Goal: Communication & Community: Answer question/provide support

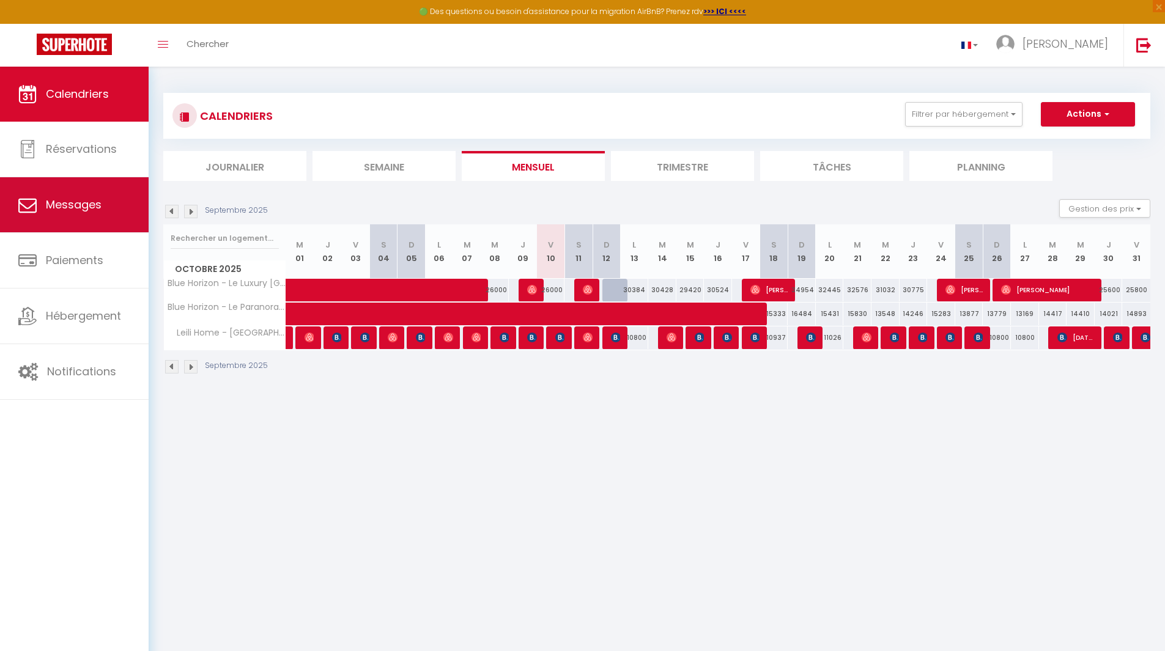
click at [83, 193] on link "Messages" at bounding box center [74, 204] width 149 height 55
select select "message"
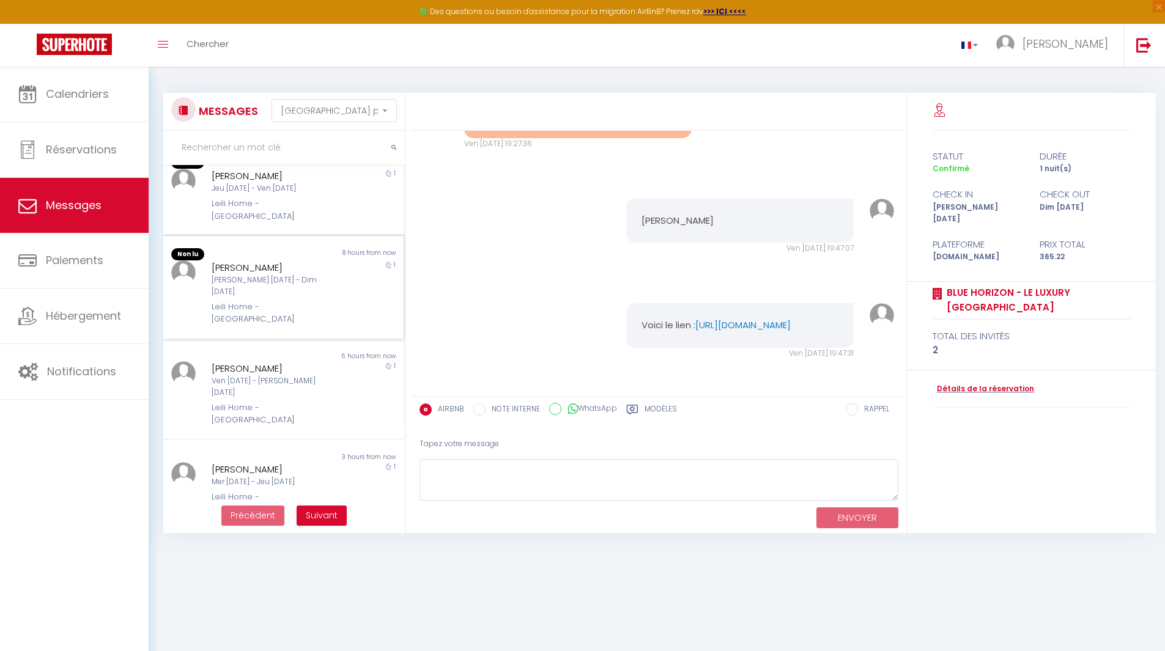
scroll to position [122, 0]
click at [275, 182] on div "Jeu [DATE] - Ven [DATE]" at bounding box center [274, 188] width 124 height 12
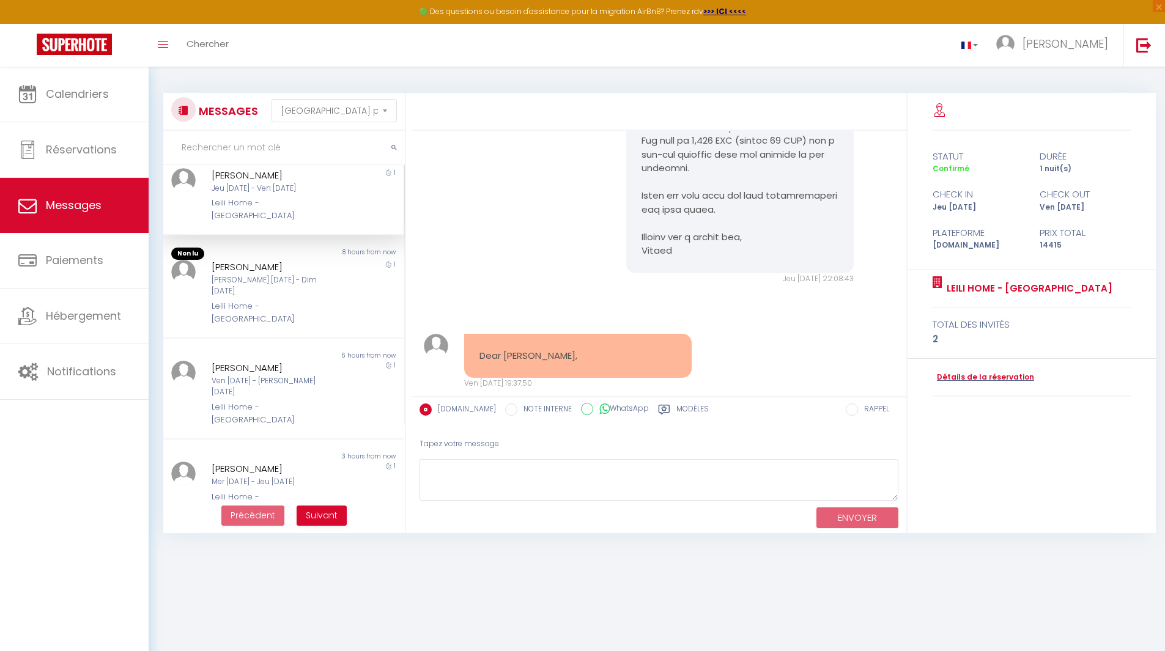
scroll to position [802, 0]
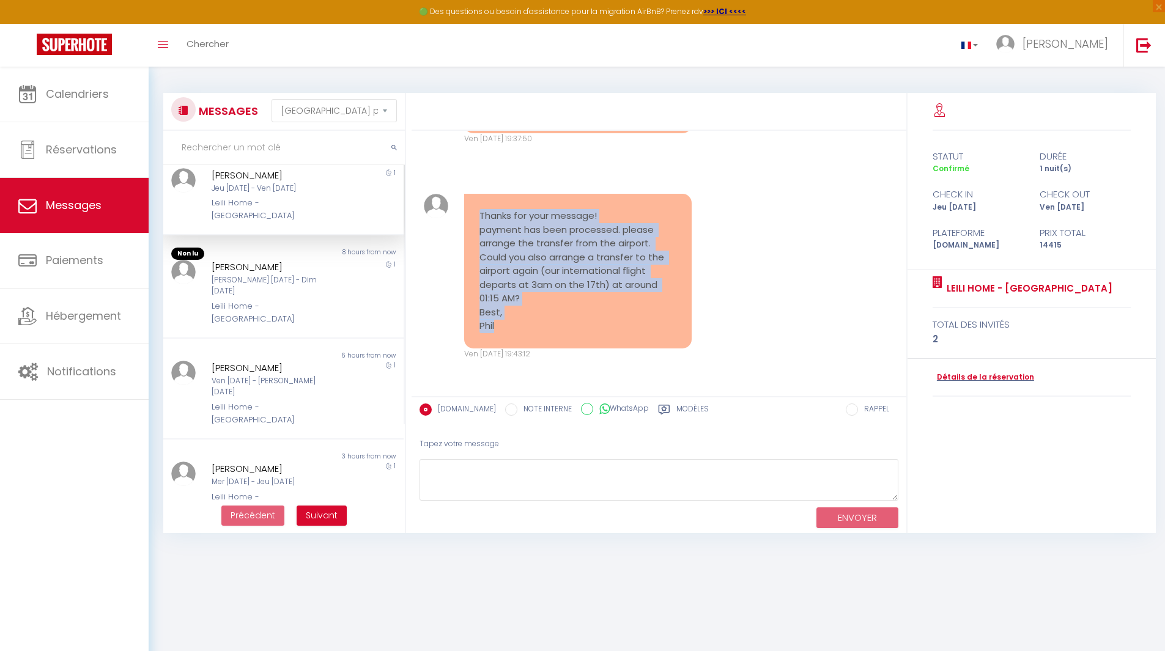
drag, startPoint x: 500, startPoint y: 330, endPoint x: 459, endPoint y: 206, distance: 130.7
click at [459, 206] on div "Thanks for your message! payment has been processed. please arrange the transfe…" at bounding box center [577, 277] width 243 height 166
copy pre "Thanks for your message! payment has been processed. please arrange the transfe…"
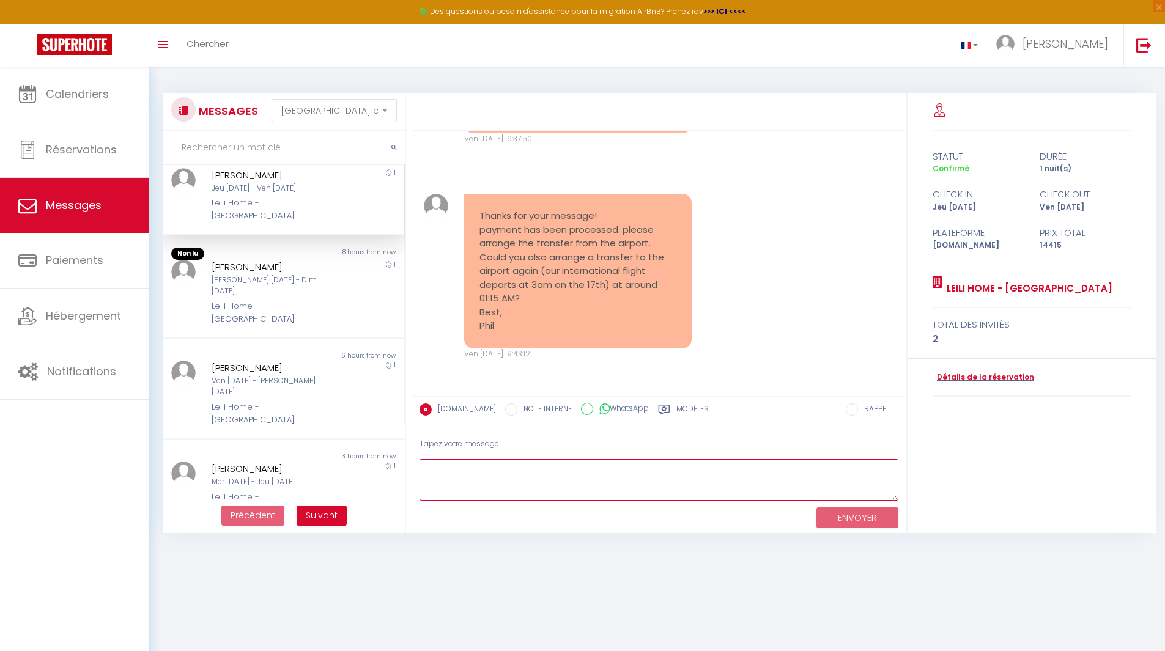
click at [518, 484] on textarea at bounding box center [659, 480] width 479 height 42
paste textarea "Hello [PERSON_NAME], Thank you for your feedback. I will check with the taxi pr…"
type textarea "Hello [PERSON_NAME], Thank you for your feedback. I will check with the taxi pr…"
click at [853, 519] on button "ENVOYER" at bounding box center [858, 518] width 82 height 21
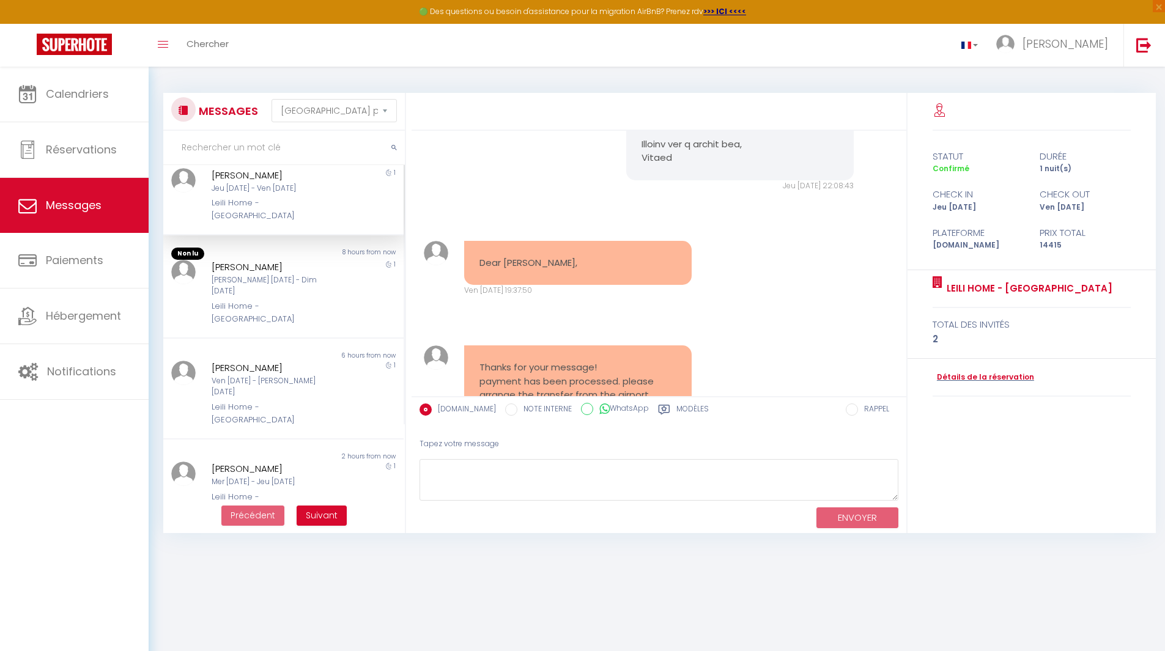
scroll to position [773, 0]
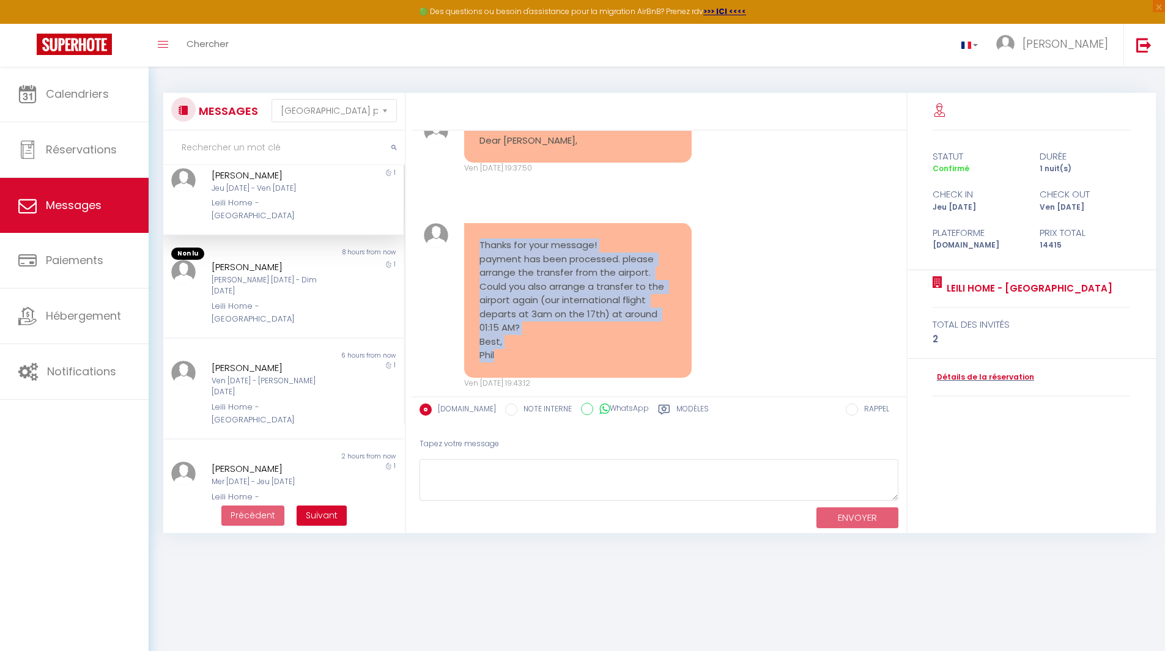
drag, startPoint x: 503, startPoint y: 354, endPoint x: 456, endPoint y: 250, distance: 114.5
click at [456, 250] on div "Thanks for your message! payment has been processed. please arrange the transfe…" at bounding box center [577, 306] width 243 height 166
copy pre "Thanks for your message! payment has been processed. please arrange the transfe…"
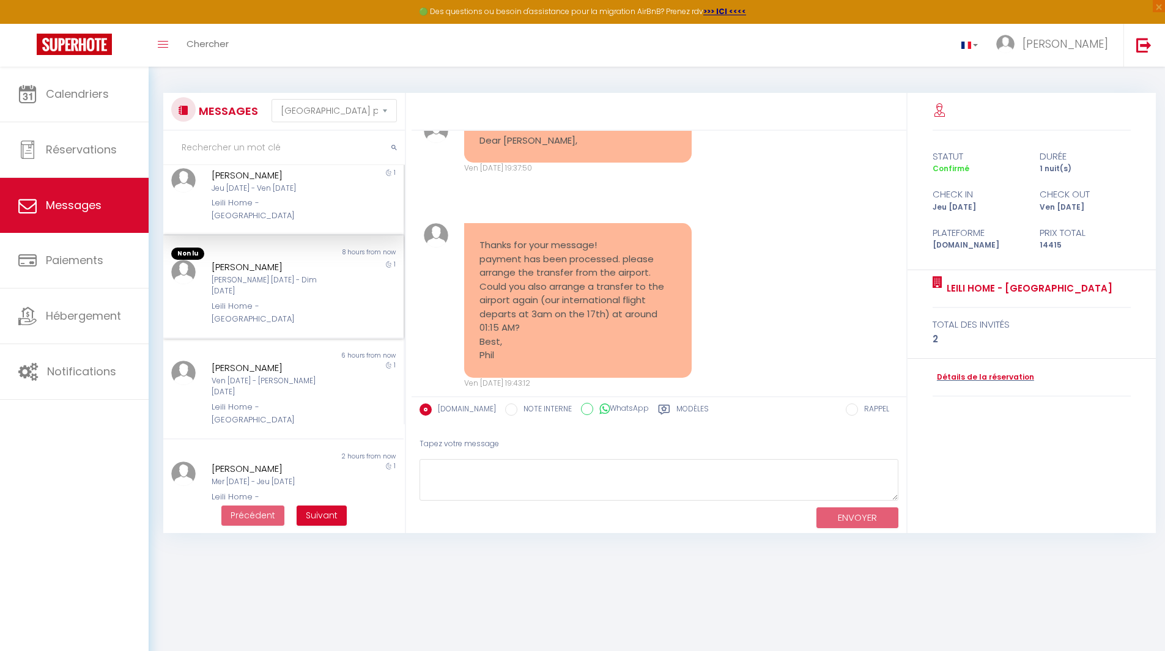
click at [269, 300] on div "Leili Home - [GEOGRAPHIC_DATA]" at bounding box center [274, 312] width 124 height 25
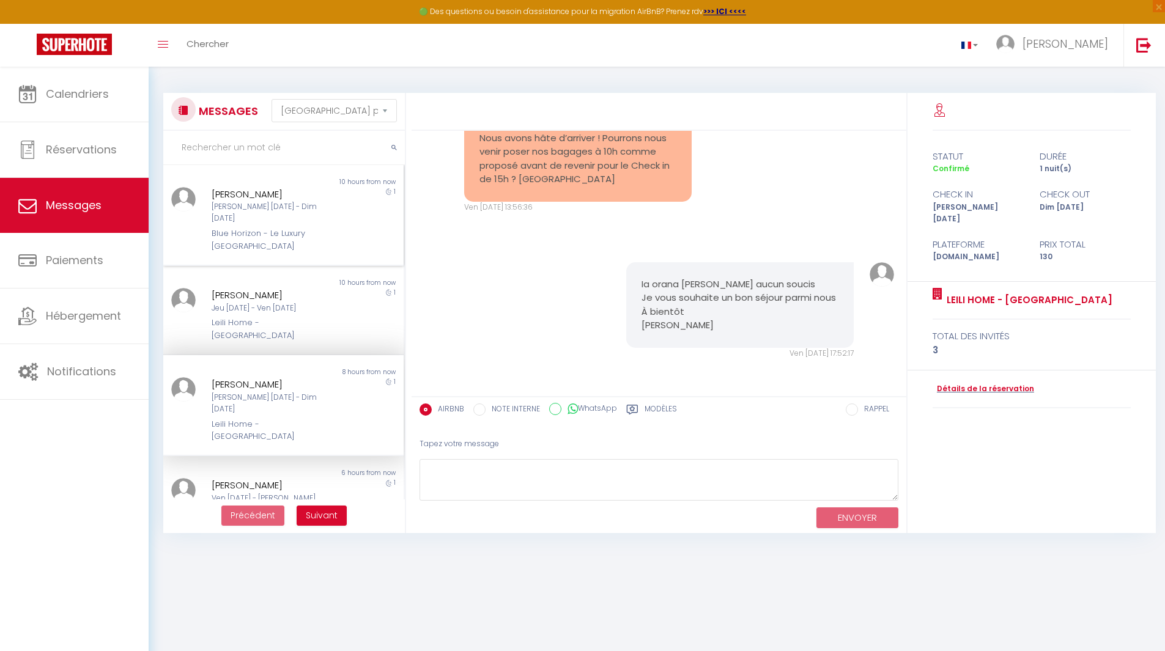
click at [265, 203] on div "[PERSON_NAME] [DATE] - Dim [DATE]" at bounding box center [274, 212] width 124 height 23
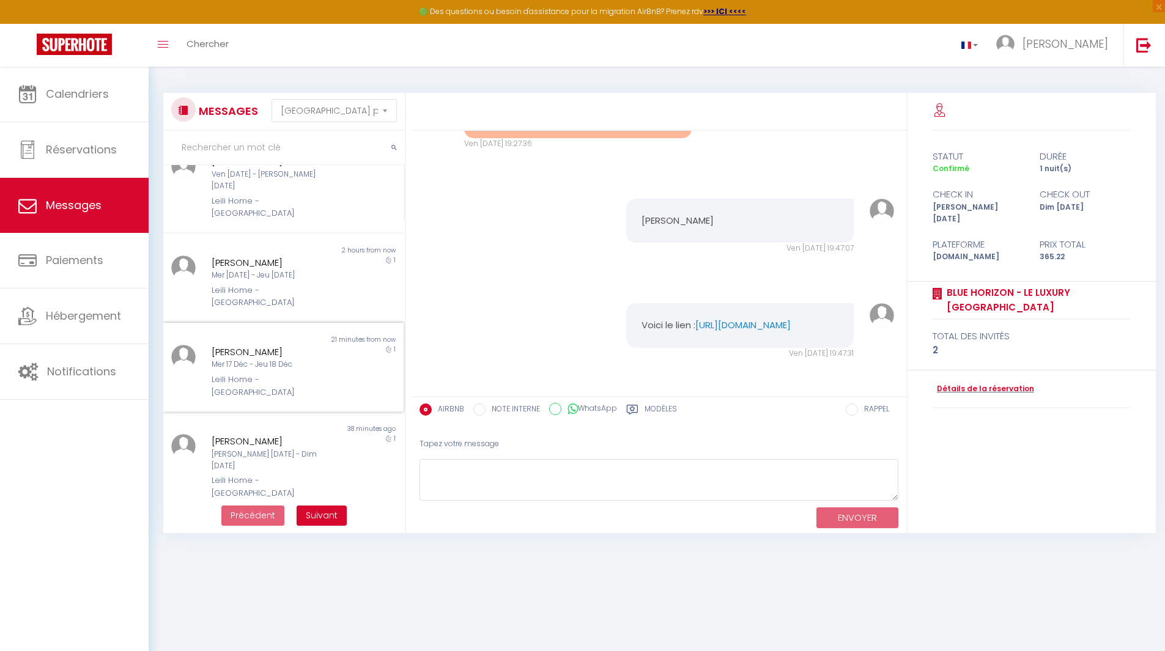
scroll to position [476, 0]
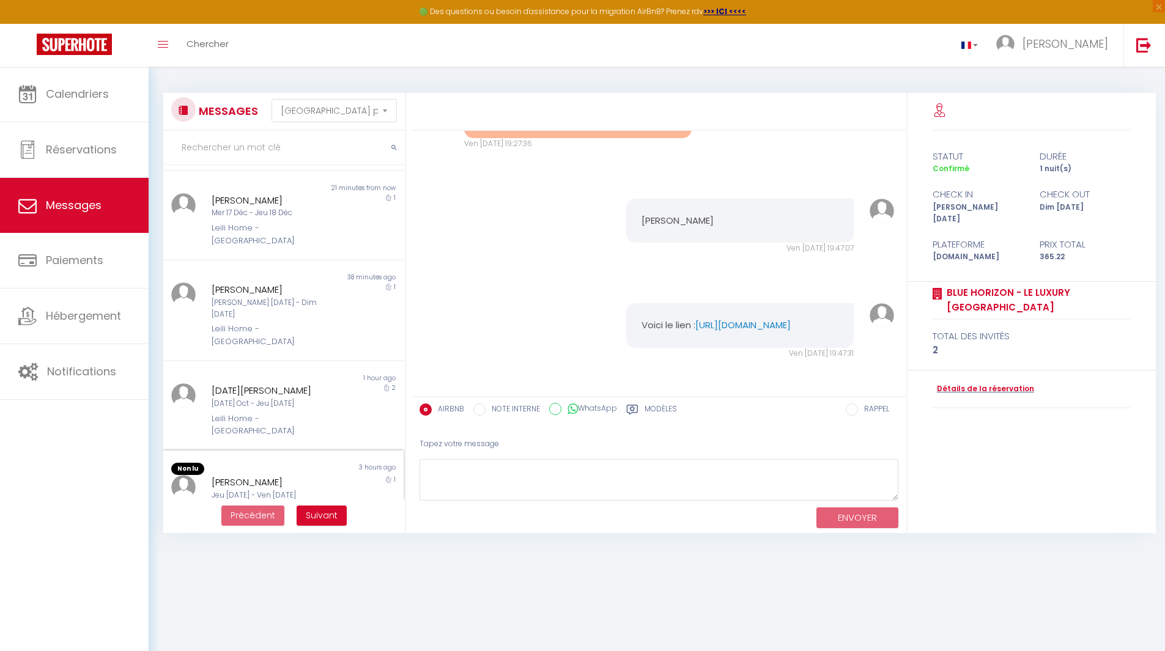
click at [317, 451] on div "Non lu 3 hours ago [PERSON_NAME] Jeu [DATE] - Ven [DATE] Blue Horizon - Le Luxu…" at bounding box center [283, 497] width 240 height 92
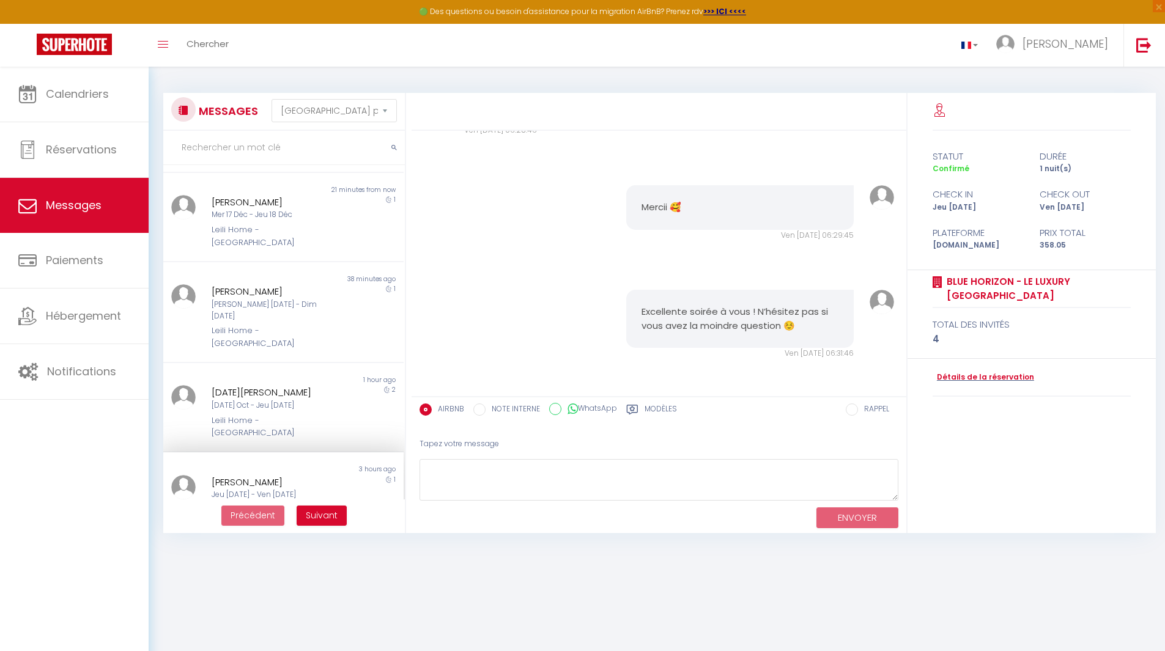
scroll to position [6087, 0]
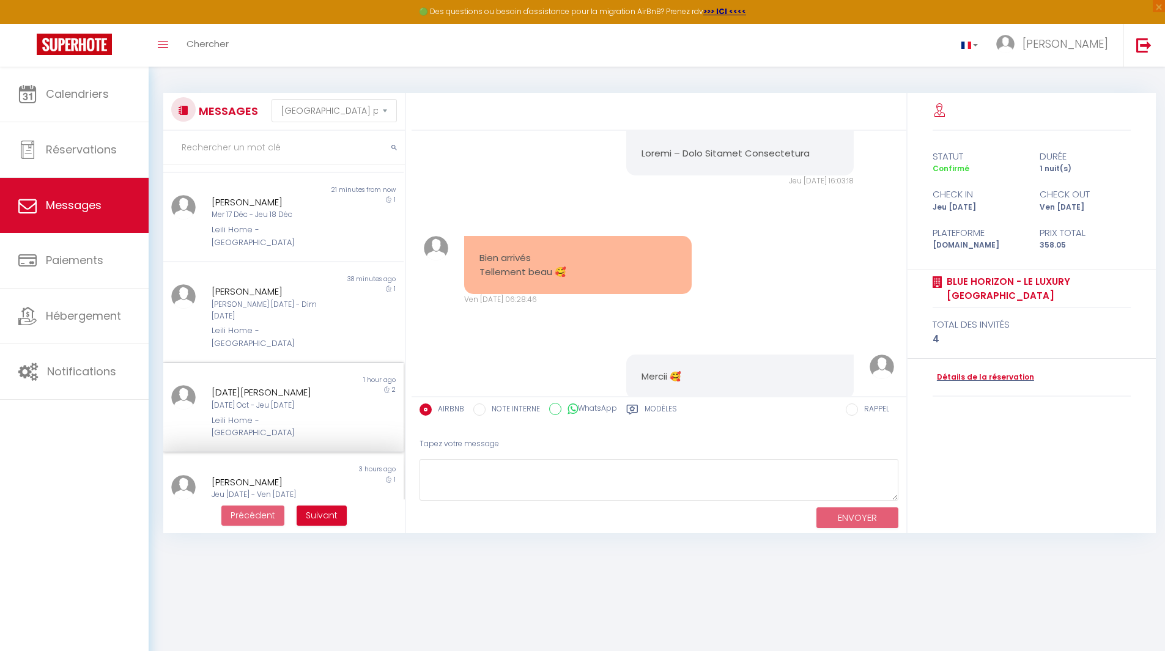
click at [290, 385] on div "[DATE][PERSON_NAME]" at bounding box center [274, 392] width 124 height 15
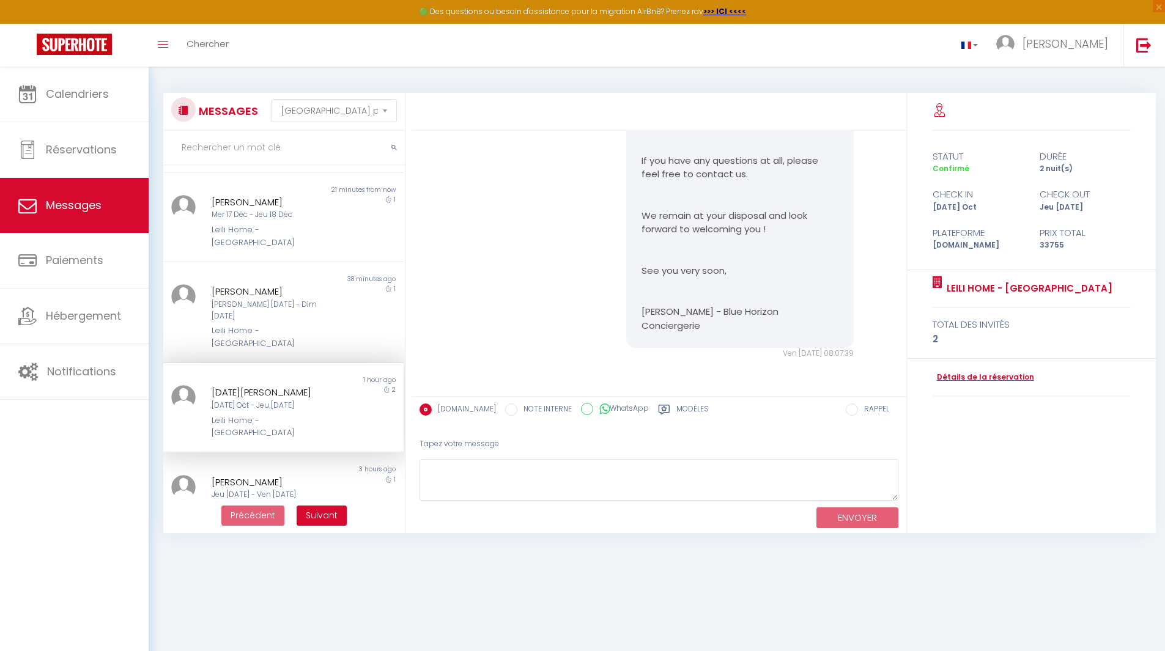
scroll to position [473, 0]
click at [259, 505] on div "Blue Horizon - Le Luxury [GEOGRAPHIC_DATA]" at bounding box center [274, 517] width 124 height 25
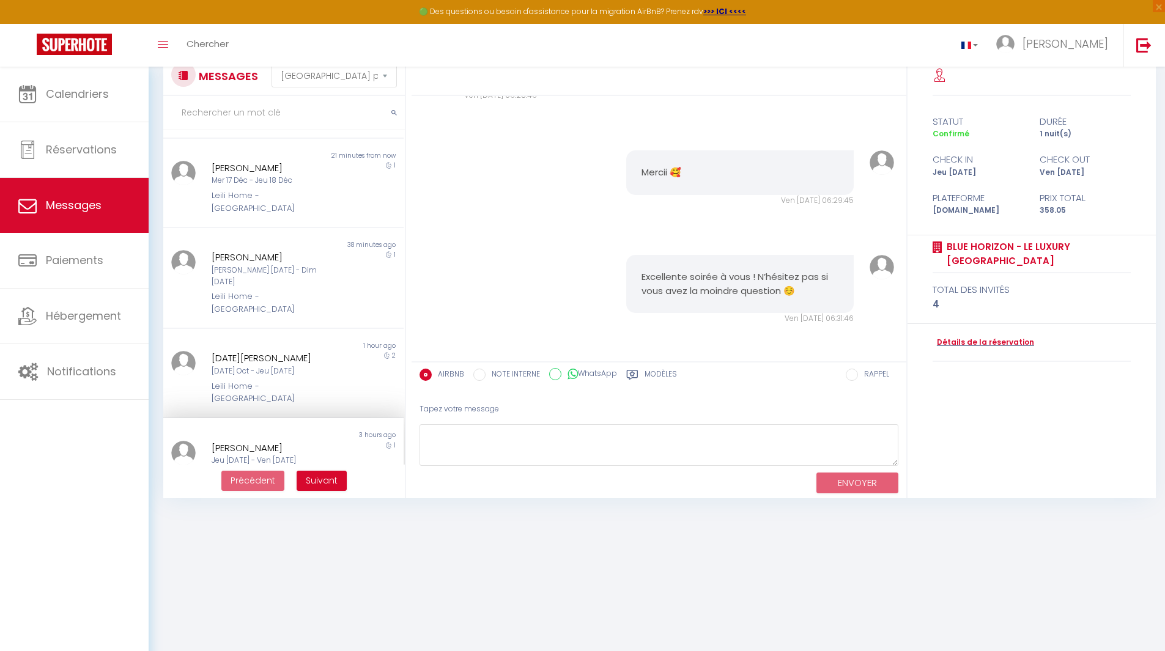
scroll to position [67, 0]
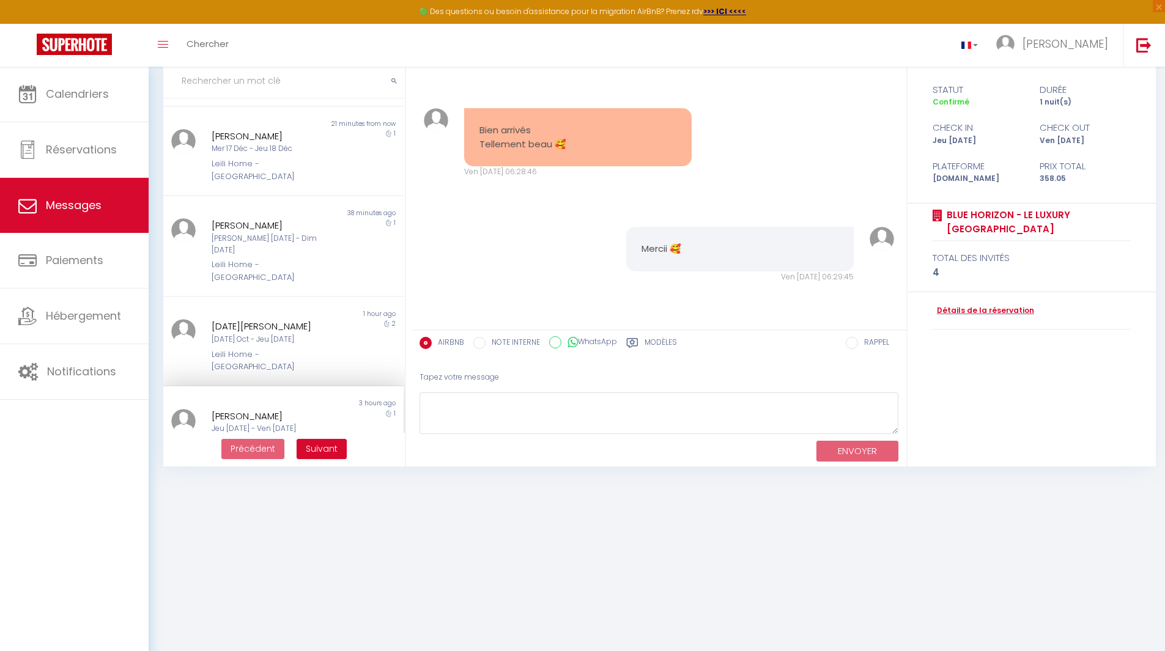
click at [295, 515] on div "Mer [DATE] - Mer [DATE]" at bounding box center [274, 521] width 124 height 12
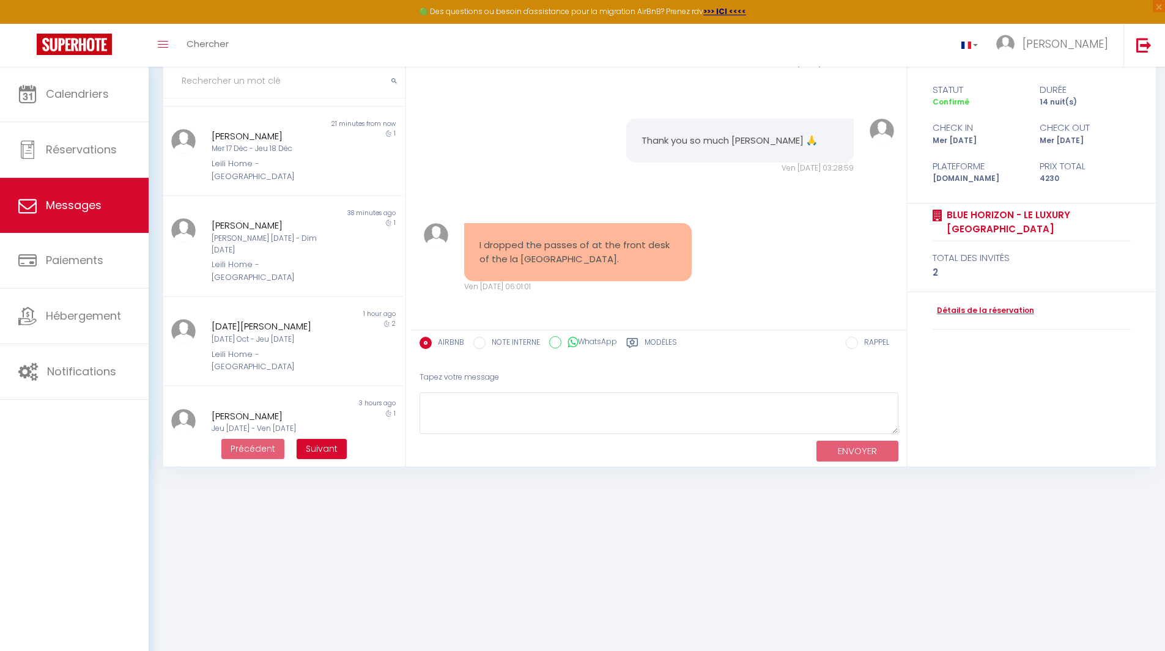
scroll to position [472, 0]
drag, startPoint x: 565, startPoint y: 261, endPoint x: 465, endPoint y: 243, distance: 101.3
click at [465, 243] on div "I dropped the passes of at the front desk of the la [GEOGRAPHIC_DATA]." at bounding box center [578, 252] width 228 height 58
click at [500, 406] on textarea at bounding box center [659, 414] width 479 height 42
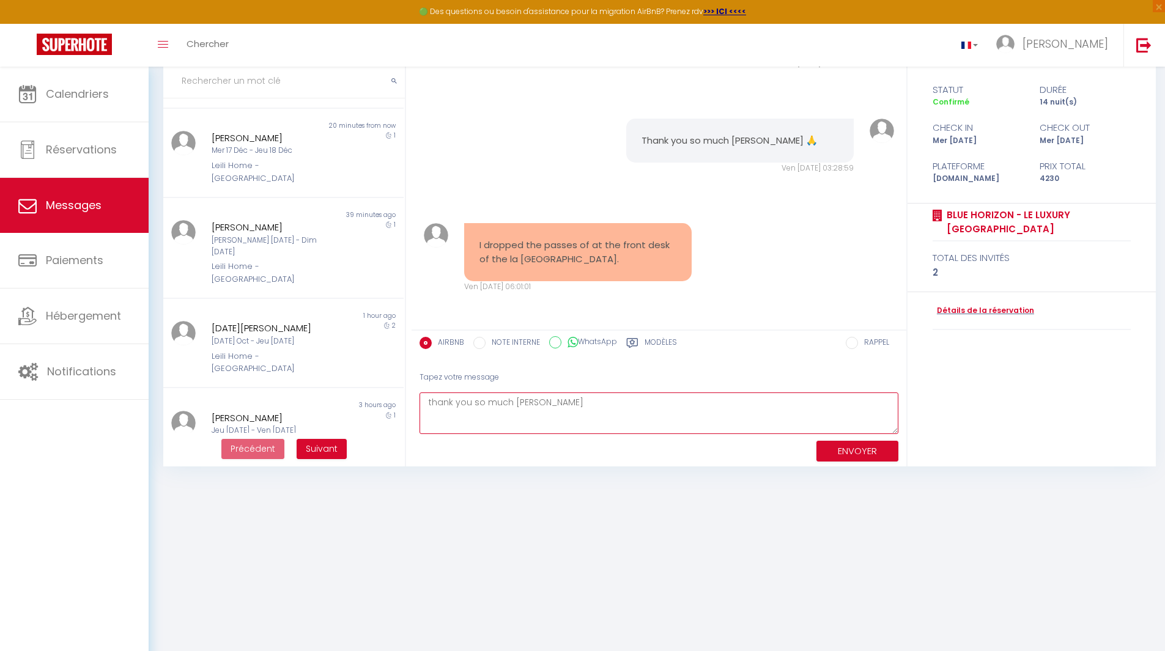
type textarea "thank you so much [PERSON_NAME]"
click at [875, 459] on button "ENVOYER" at bounding box center [858, 451] width 82 height 21
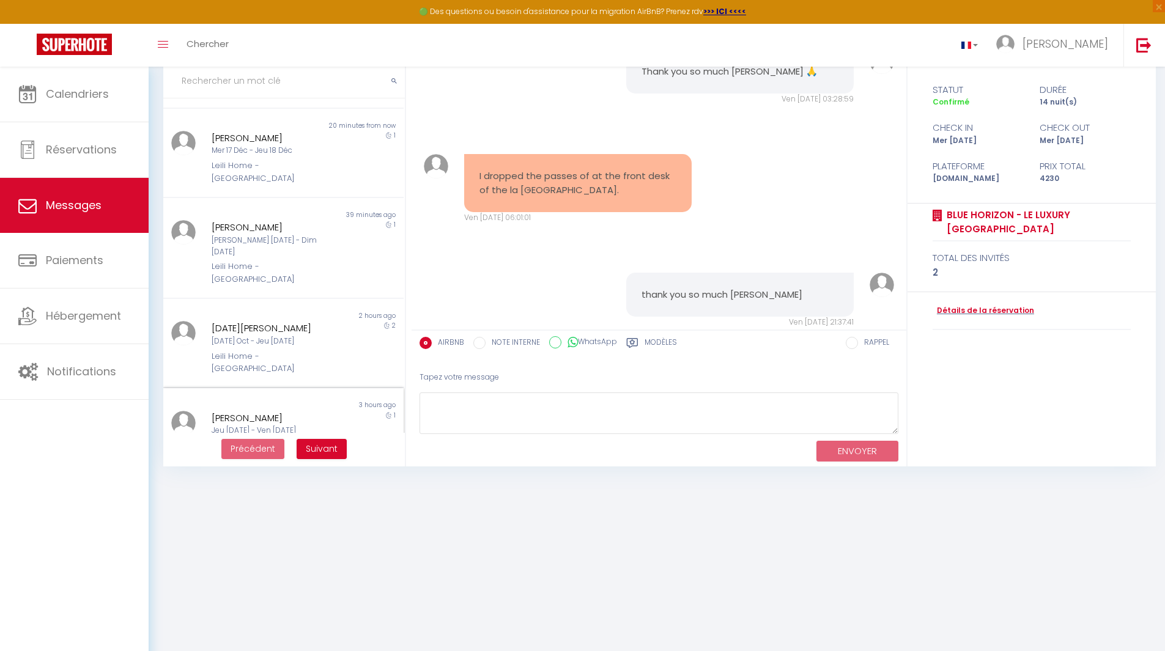
scroll to position [14067, 0]
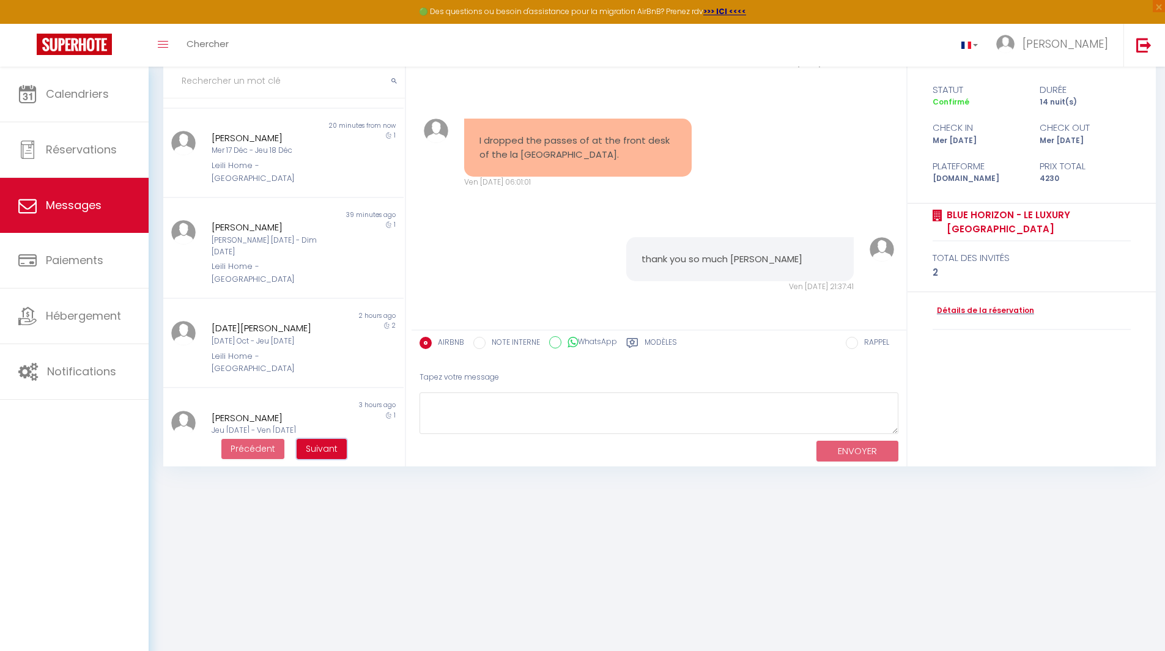
click at [317, 446] on span "Suivant" at bounding box center [322, 449] width 32 height 12
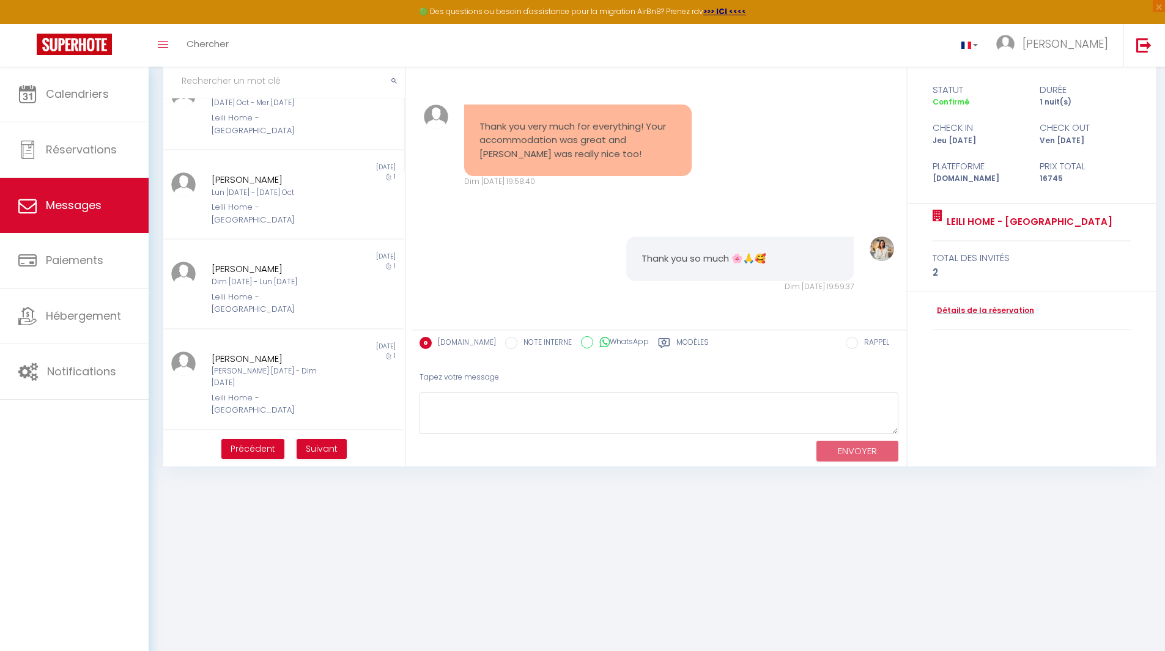
scroll to position [459, 0]
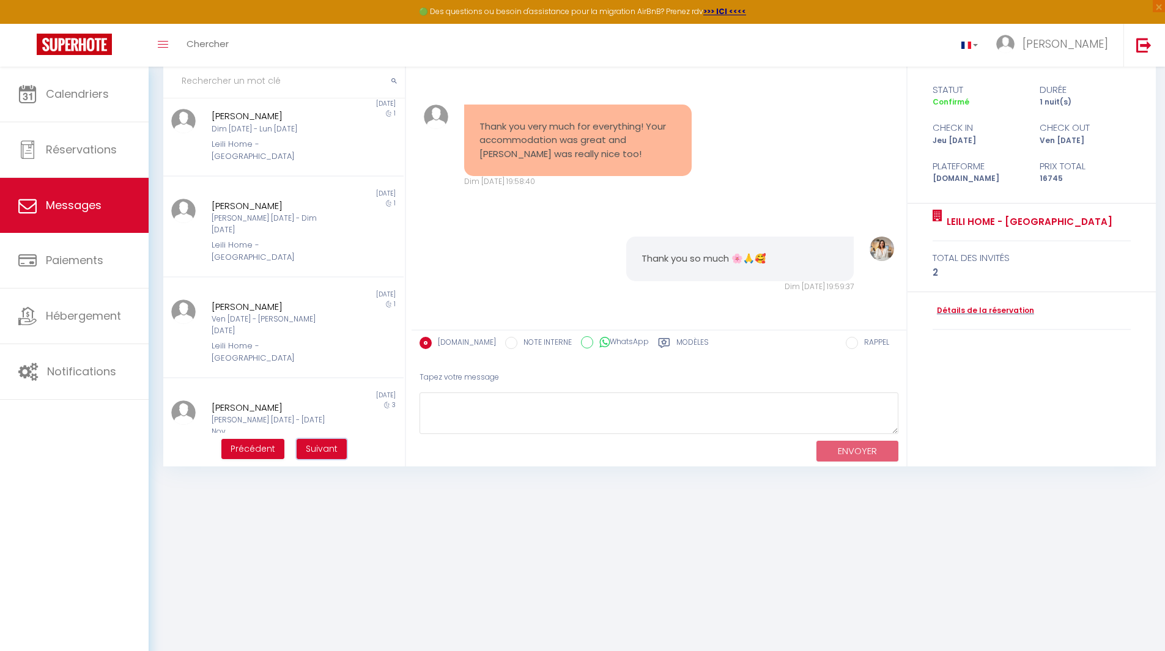
click at [320, 453] on span "Suivant" at bounding box center [322, 449] width 32 height 12
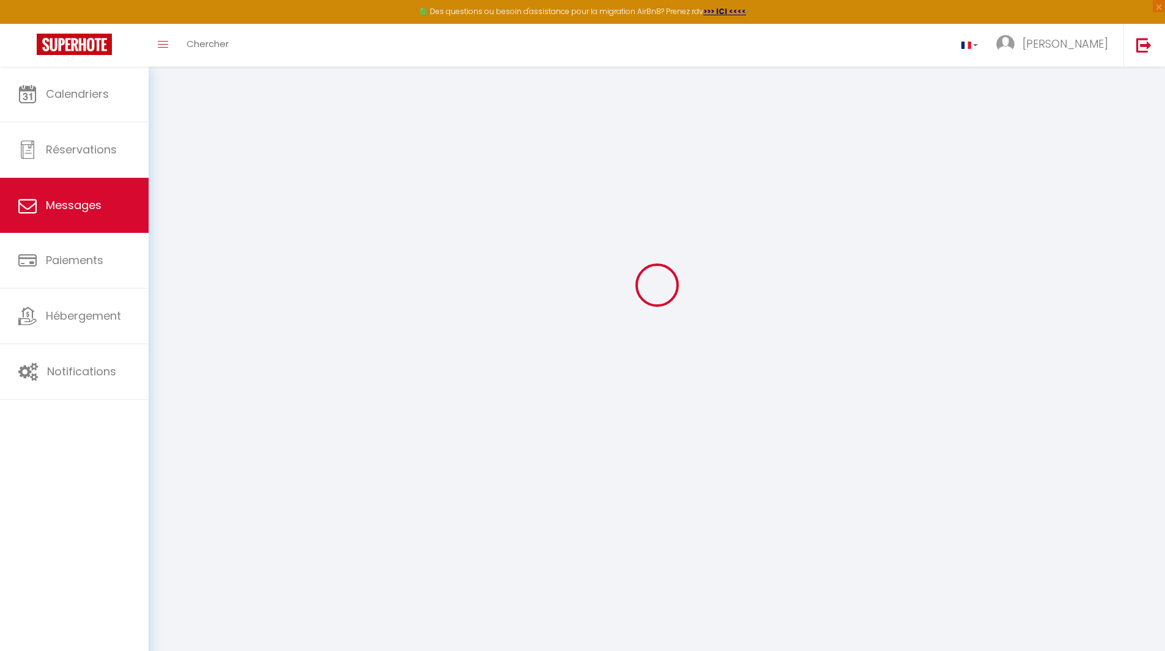
scroll to position [1487, 0]
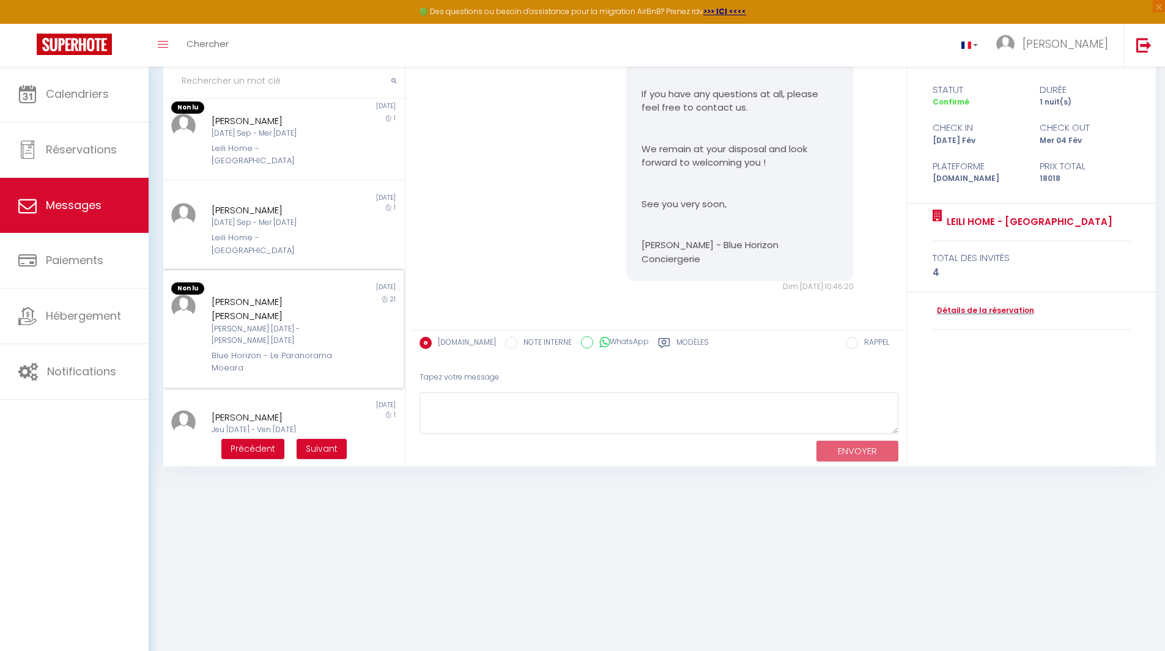
click at [313, 350] on div "Blue Horizon - Le Paranorama Moeara" at bounding box center [274, 362] width 124 height 25
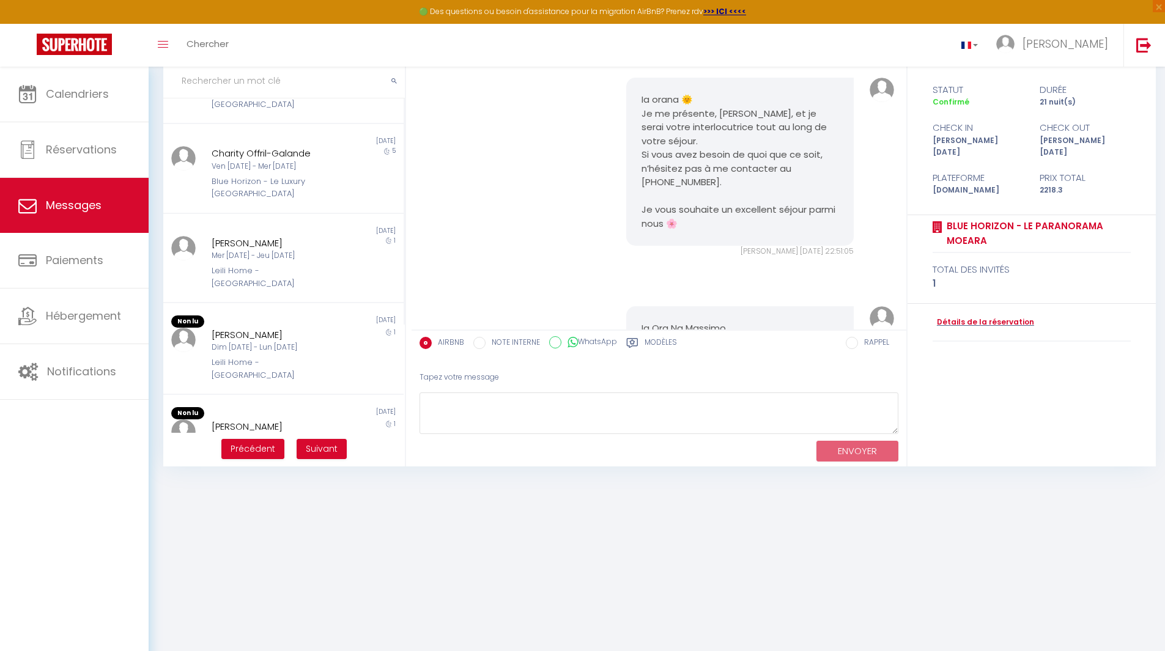
scroll to position [3292, 0]
